Goal: Information Seeking & Learning: Check status

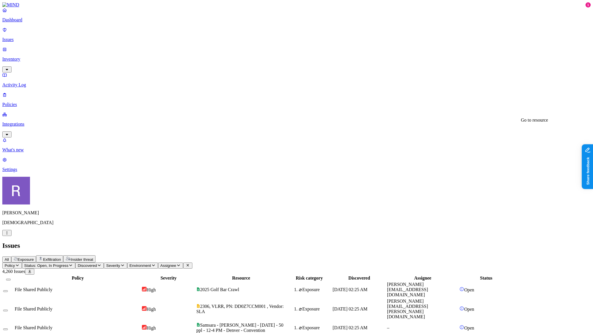
click at [287, 298] on td "2306, VLRR, PN: DD0Z7CCM001 , Vendor: SLA" at bounding box center [241, 308] width 90 height 21
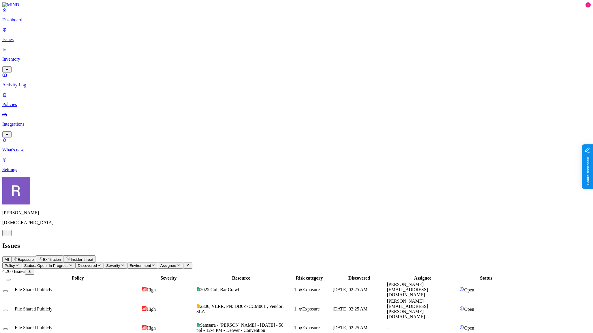
click at [28, 102] on p "Policies" at bounding box center [296, 104] width 589 height 5
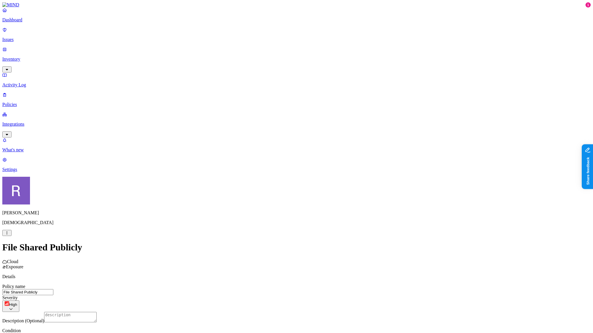
scroll to position [59, 0]
drag, startPoint x: 358, startPoint y: 208, endPoint x: 354, endPoint y: 207, distance: 3.8
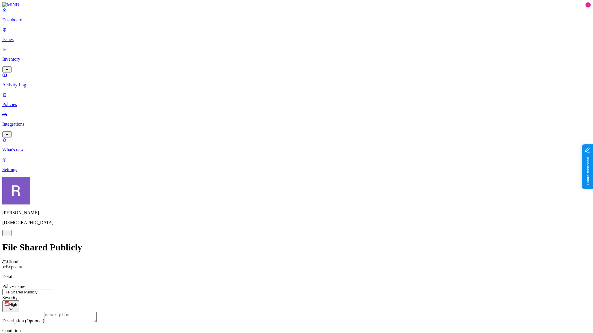
scroll to position [0, 0]
click at [32, 38] on p "Issues" at bounding box center [296, 39] width 589 height 5
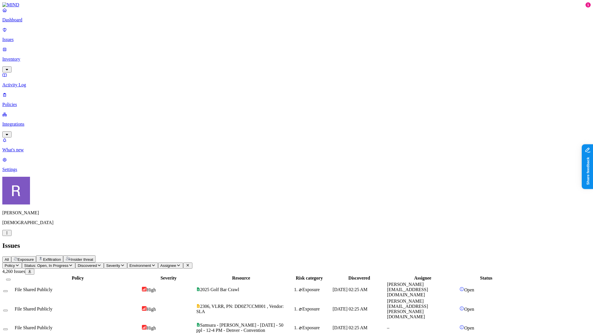
click at [284, 322] on span "Samsara - [PERSON_NAME] - [DATE] - 50 ppl - 12-4 PM - Denver - Convention" at bounding box center [240, 327] width 87 height 10
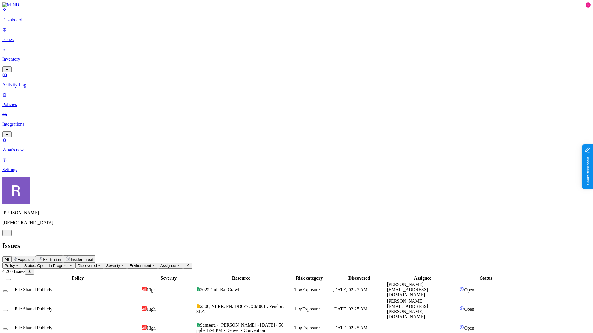
scroll to position [6, 0]
click at [336, 255] on div "All Exposure Exfiltration Insider threat" at bounding box center [296, 258] width 589 height 7
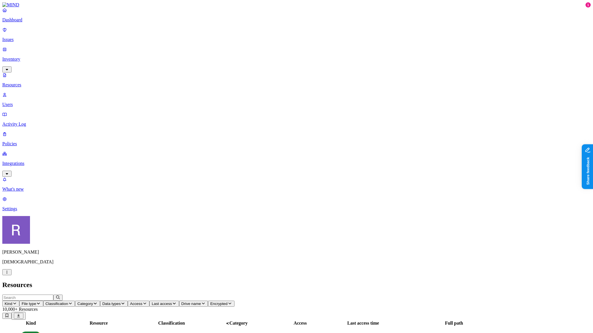
click at [34, 102] on p "Users" at bounding box center [296, 104] width 589 height 5
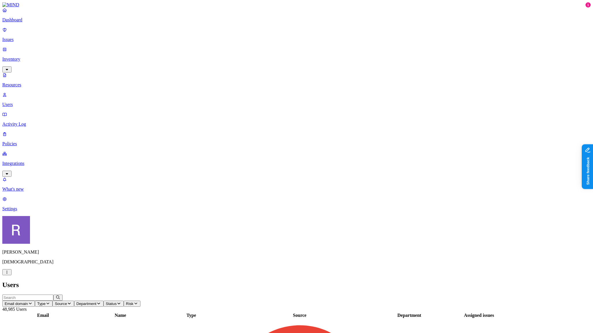
click at [53, 294] on input "text" at bounding box center [27, 297] width 51 height 6
type input "jon."
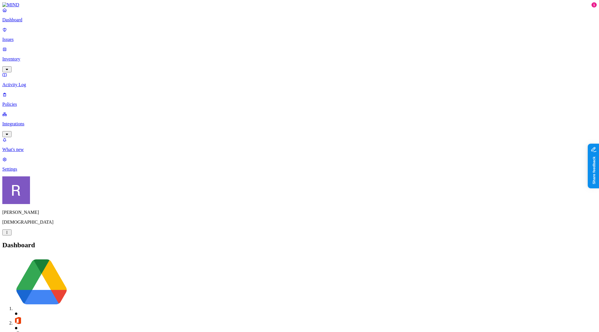
click at [33, 102] on p "Policies" at bounding box center [299, 104] width 595 height 5
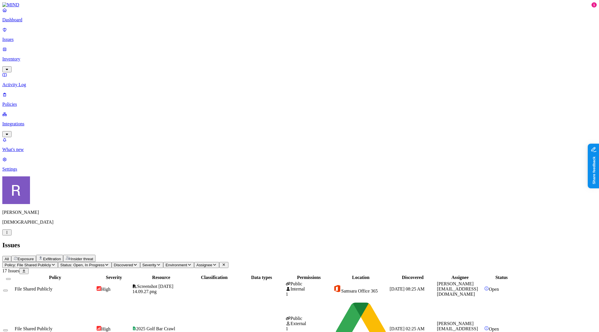
click at [238, 281] on td at bounding box center [214, 289] width 47 height 16
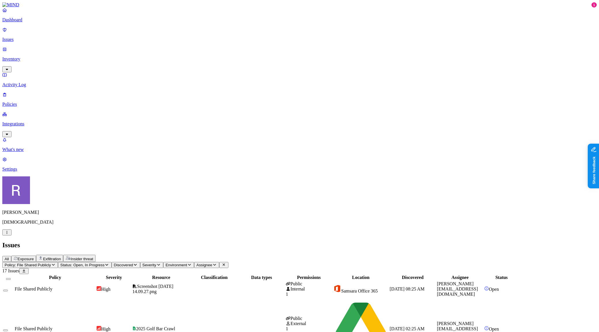
click at [238, 298] on td at bounding box center [214, 329] width 47 height 62
